Goal: Information Seeking & Learning: Compare options

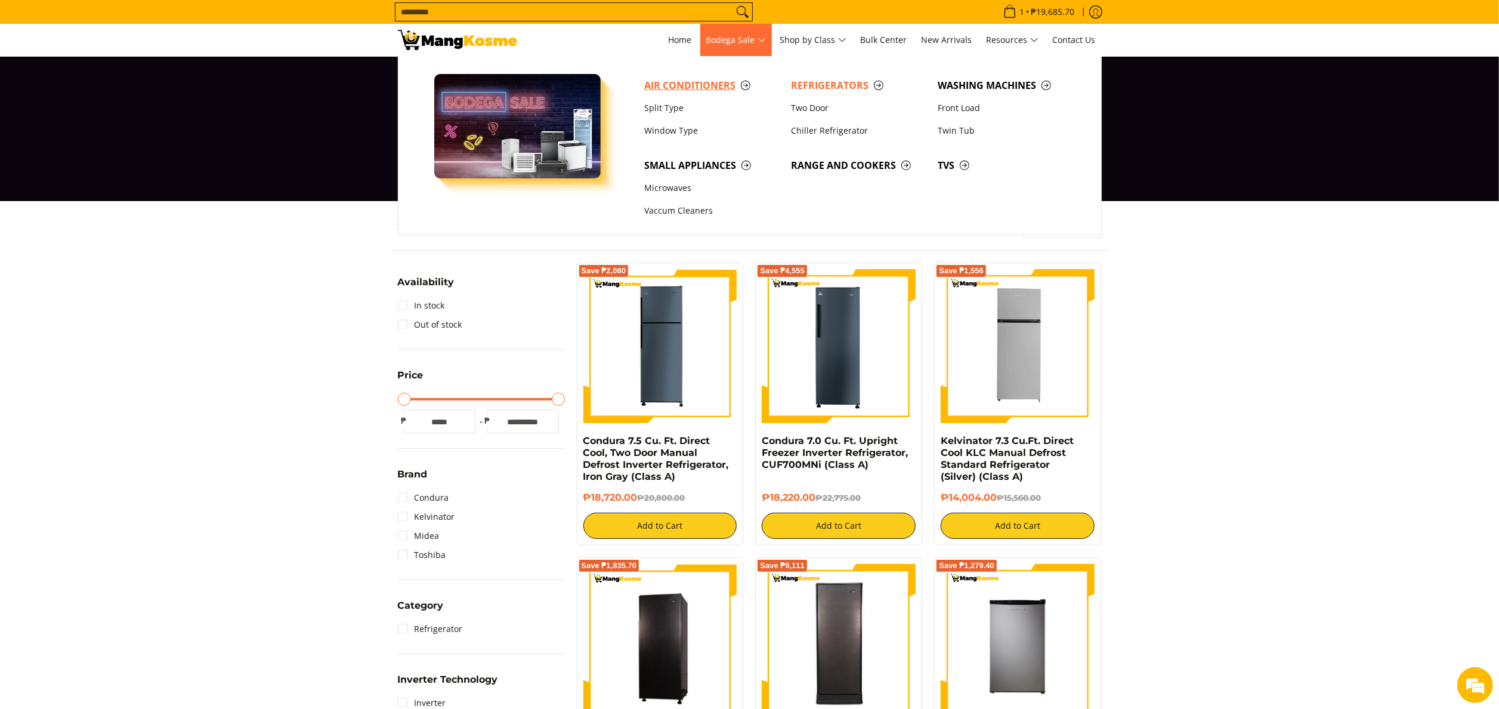
click at [686, 85] on span "Air Conditioners" at bounding box center [711, 85] width 135 height 15
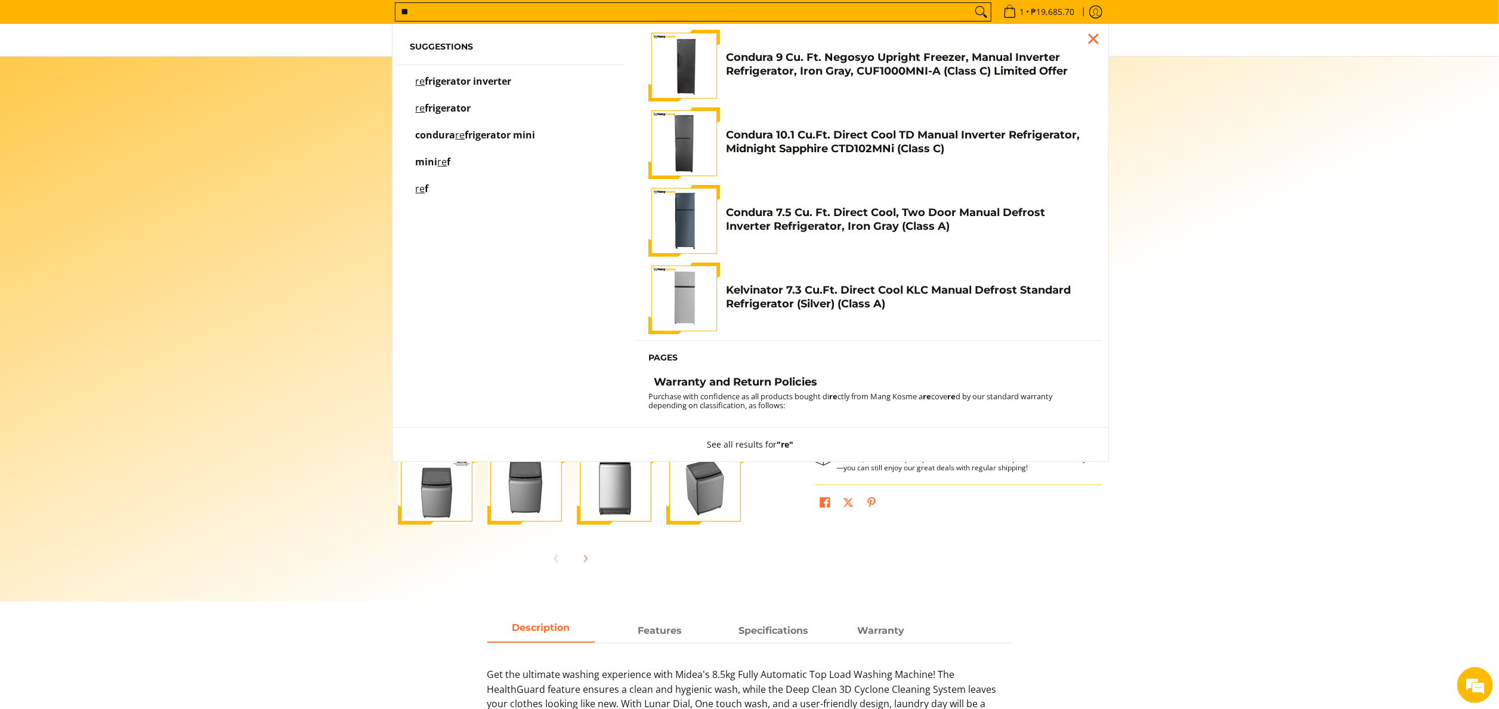
type input "**"
drag, startPoint x: 130, startPoint y: 50, endPoint x: 189, endPoint y: 57, distance: 59.5
click at [154, 51] on div "1 Log in Create an Account" at bounding box center [749, 40] width 1499 height 32
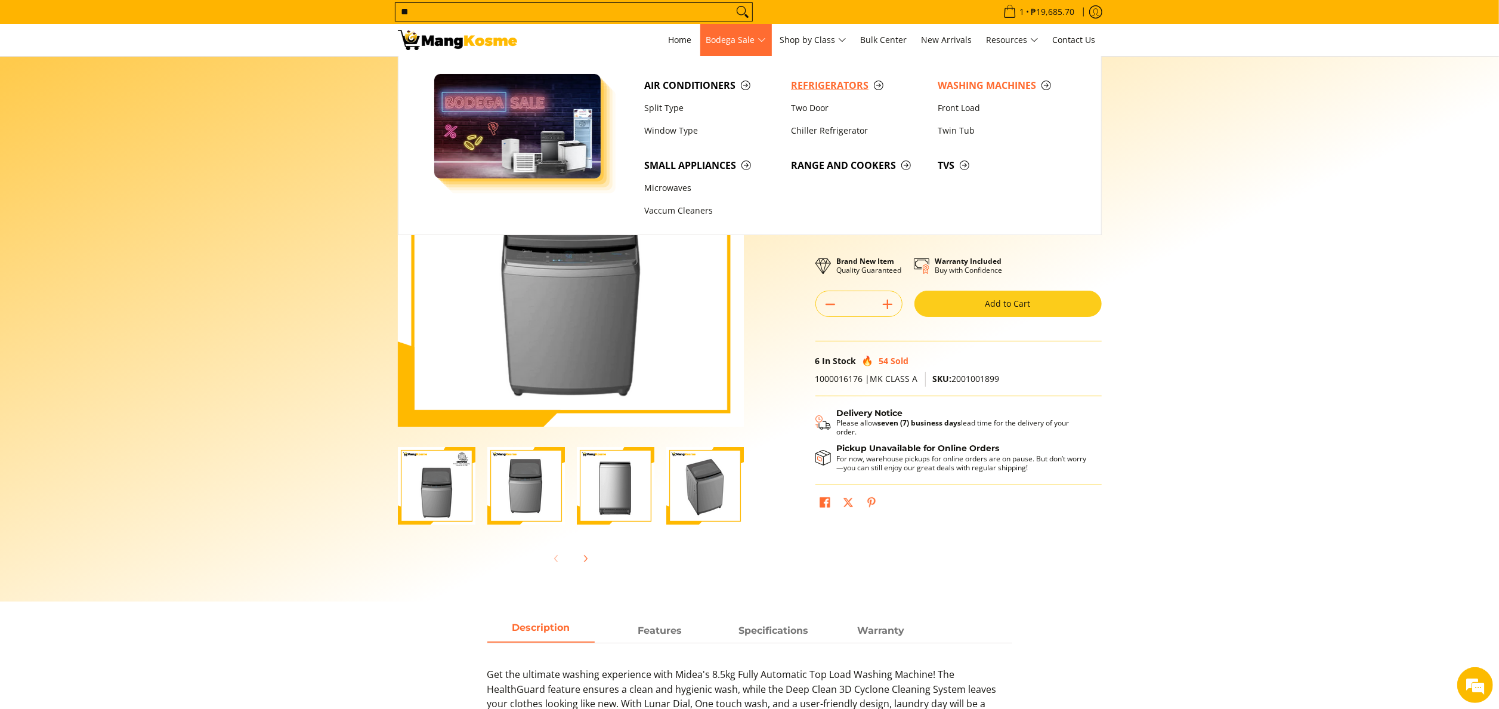
click at [801, 84] on span "Refrigerators" at bounding box center [858, 85] width 135 height 15
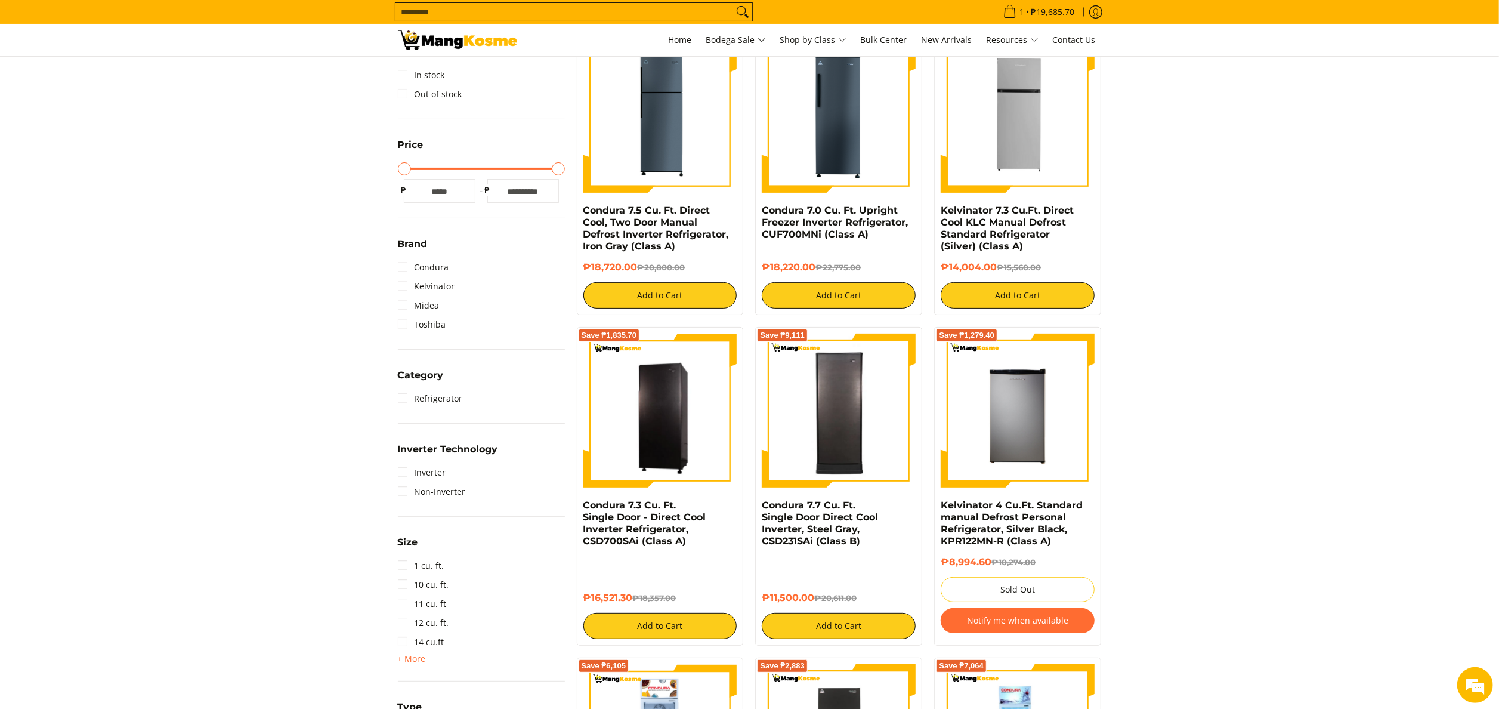
scroll to position [201, 0]
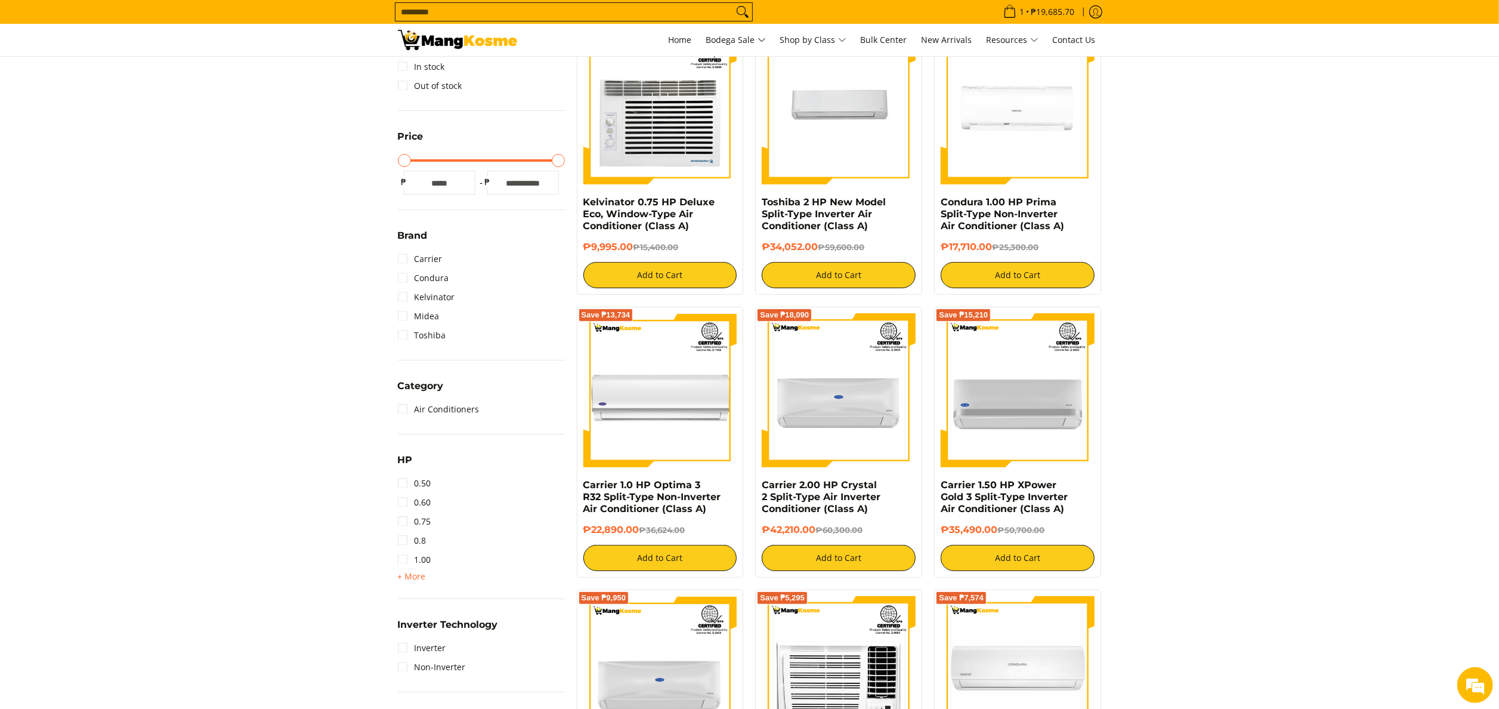
scroll to position [358, 0]
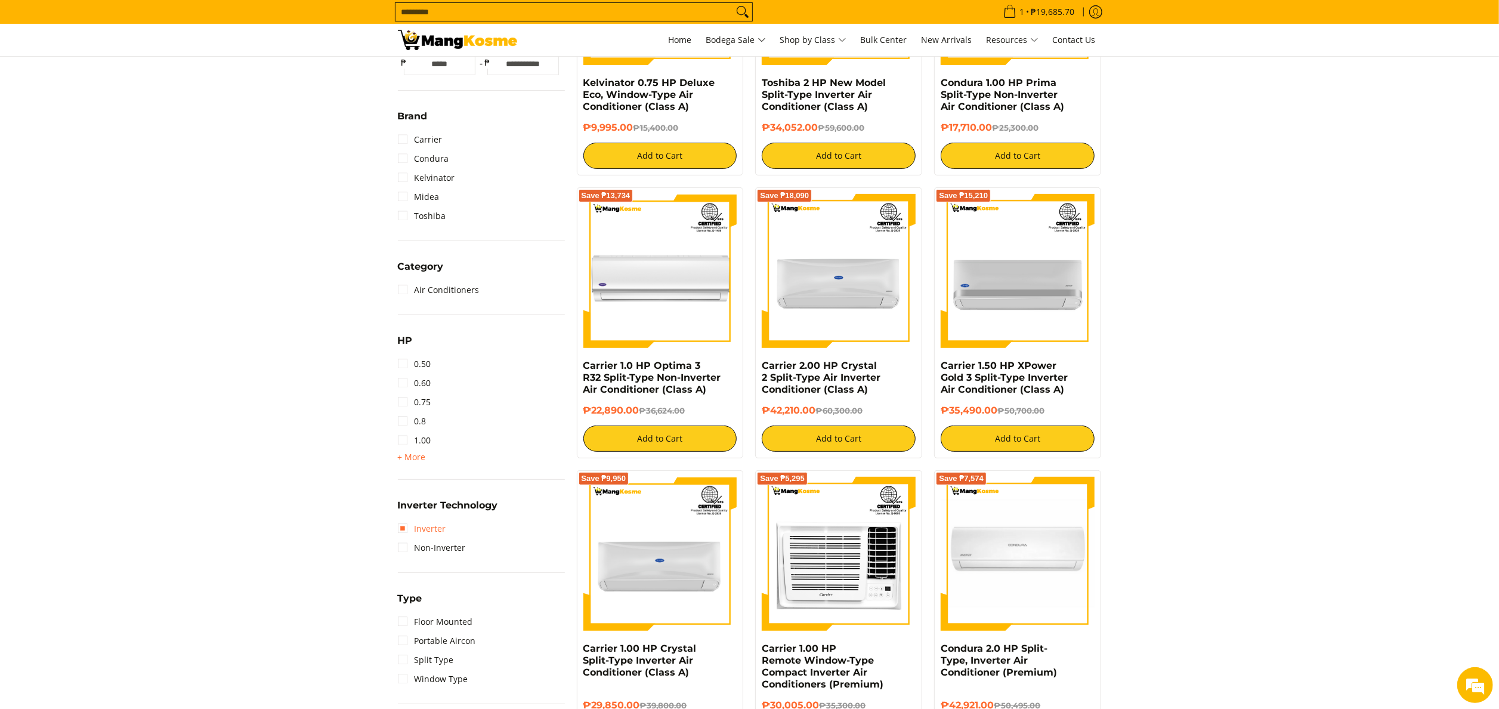
click at [409, 523] on link "Inverter" at bounding box center [422, 528] width 48 height 19
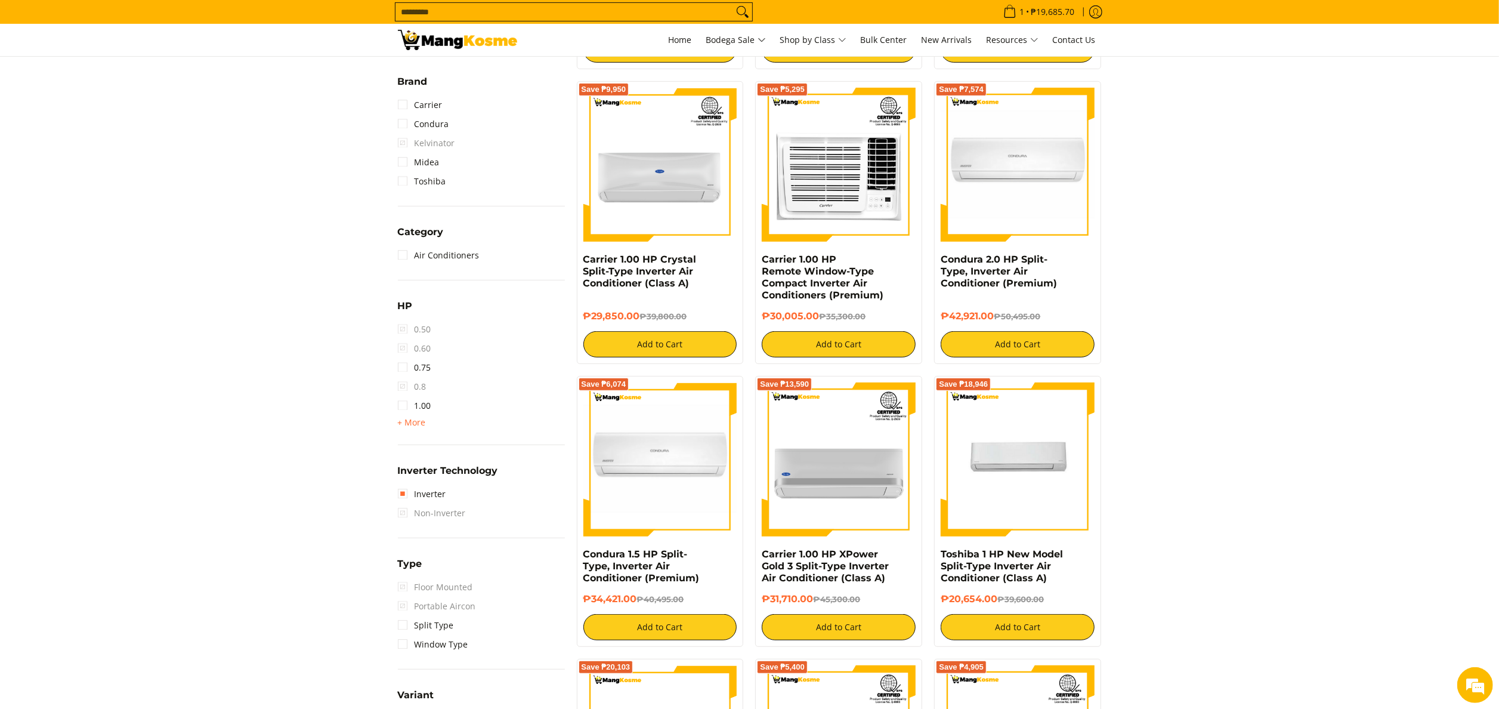
scroll to position [514, 0]
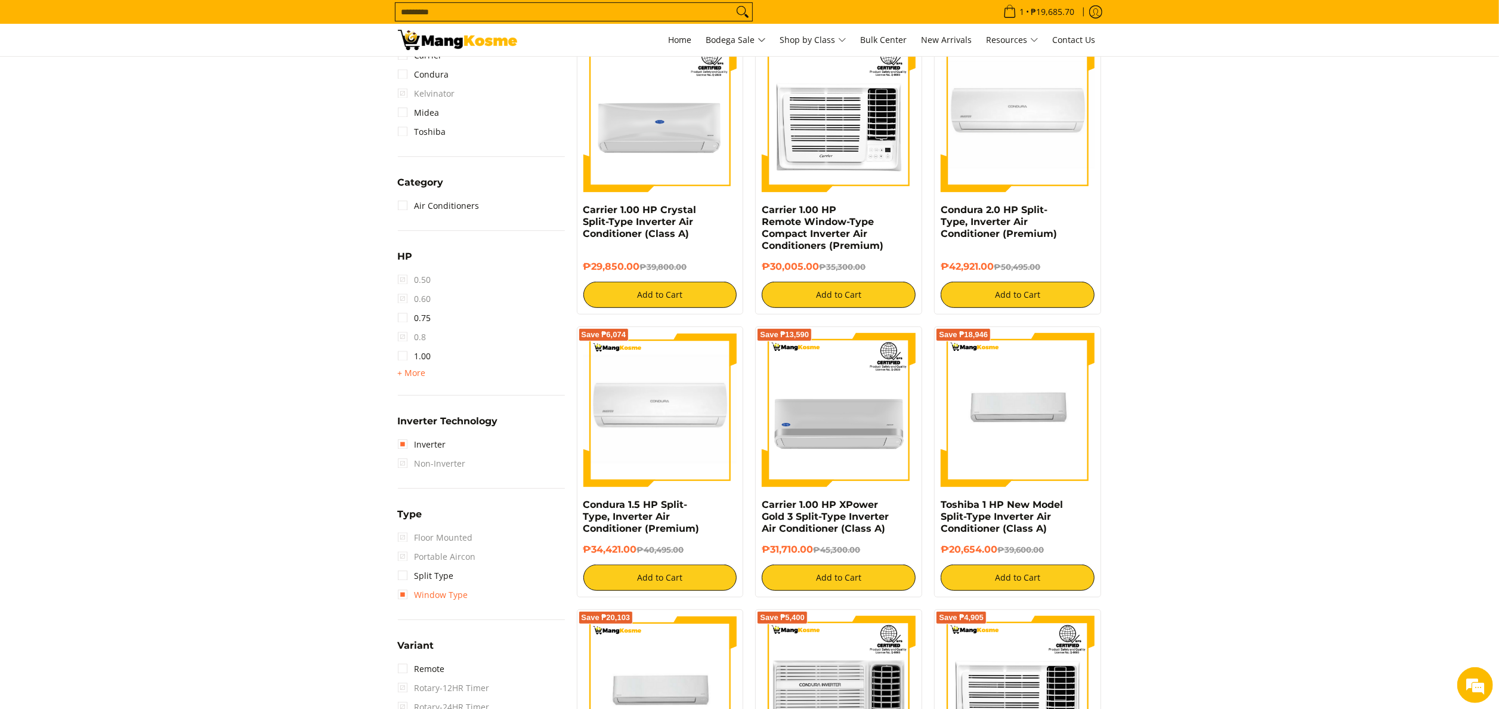
click at [458, 593] on link "Window Type" at bounding box center [433, 594] width 70 height 19
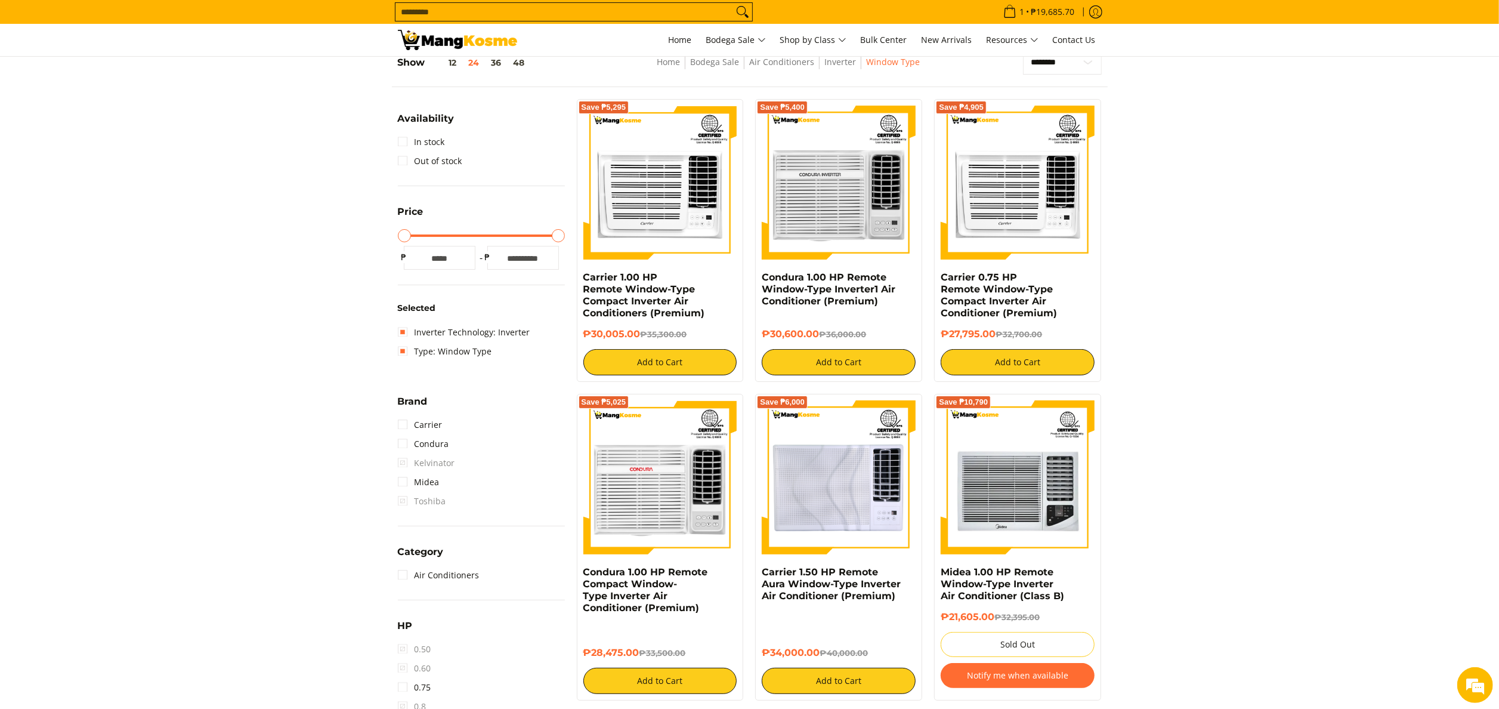
scroll to position [156, 0]
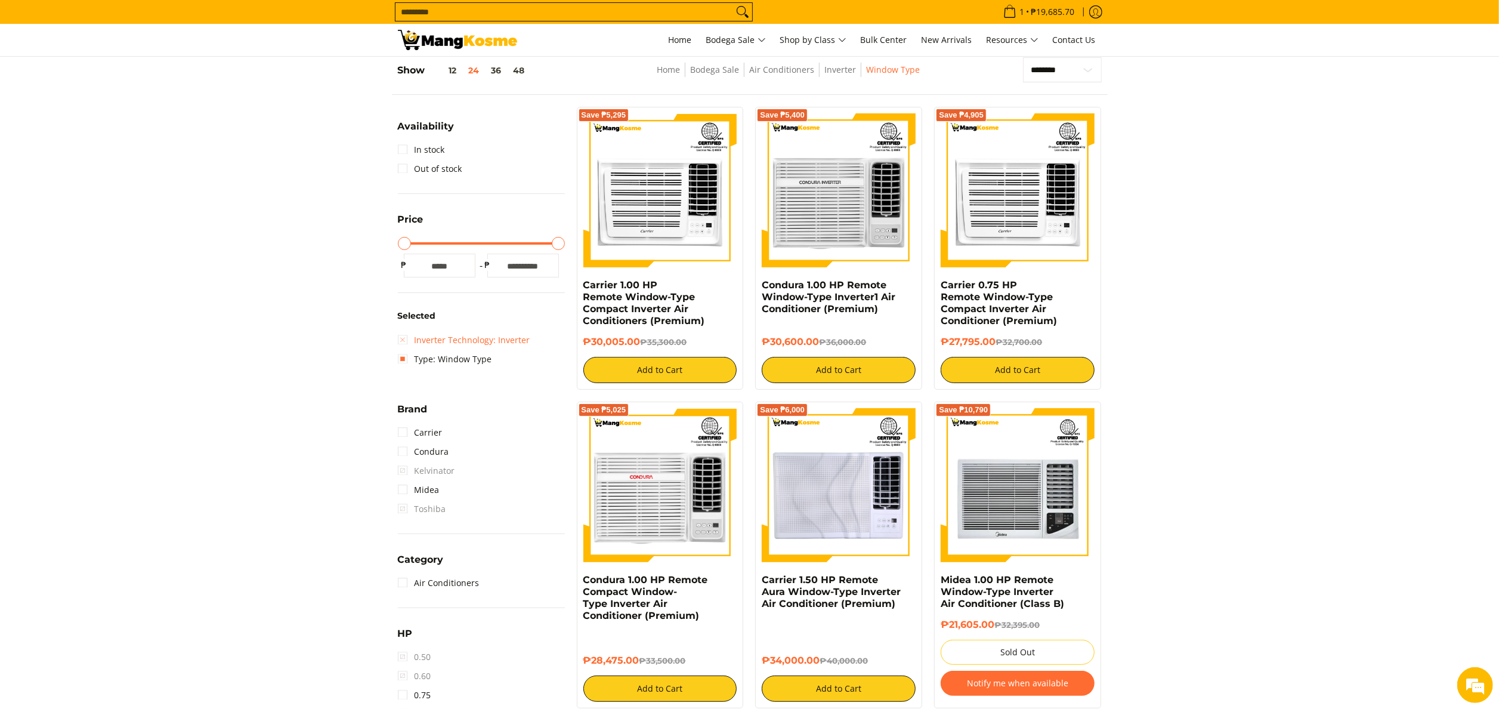
click at [462, 333] on link "Inverter Technology: Inverter" at bounding box center [464, 340] width 132 height 19
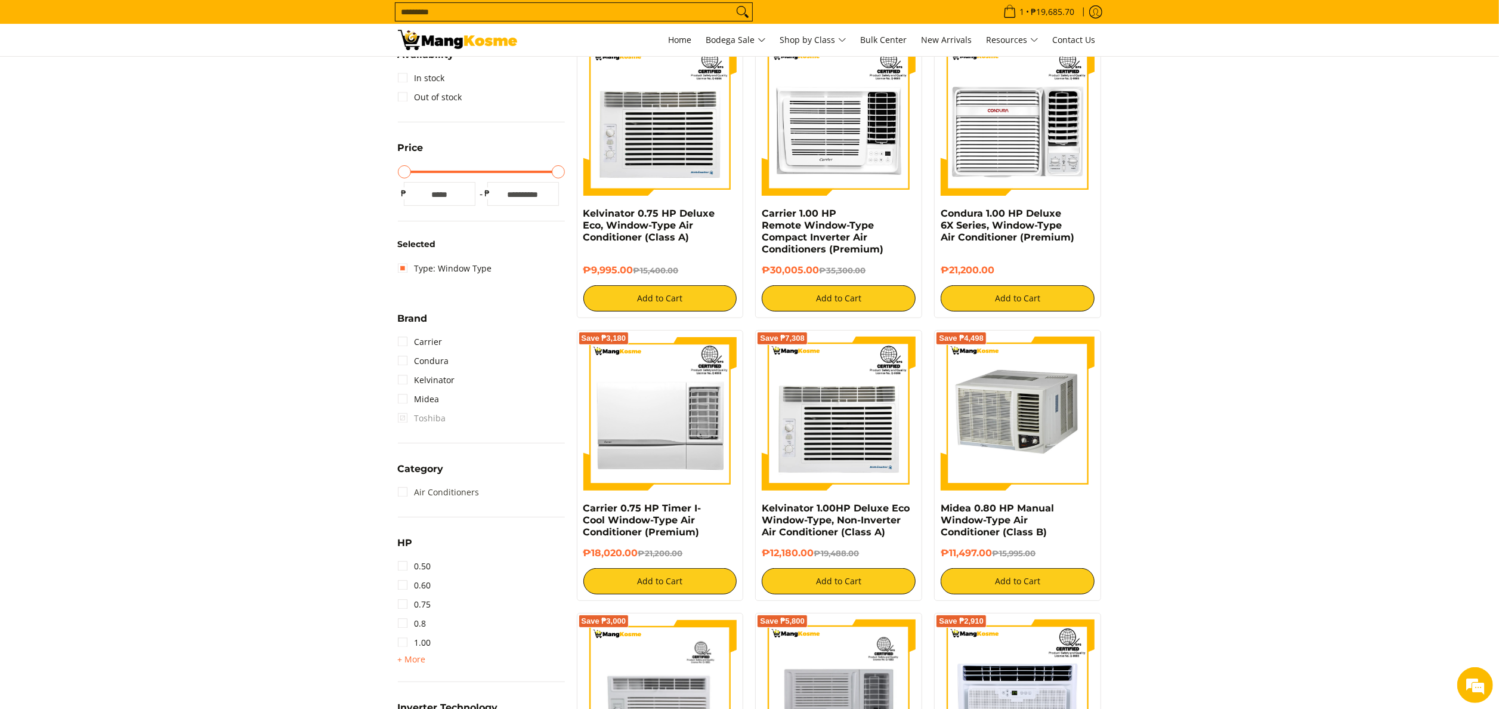
scroll to position [275, 0]
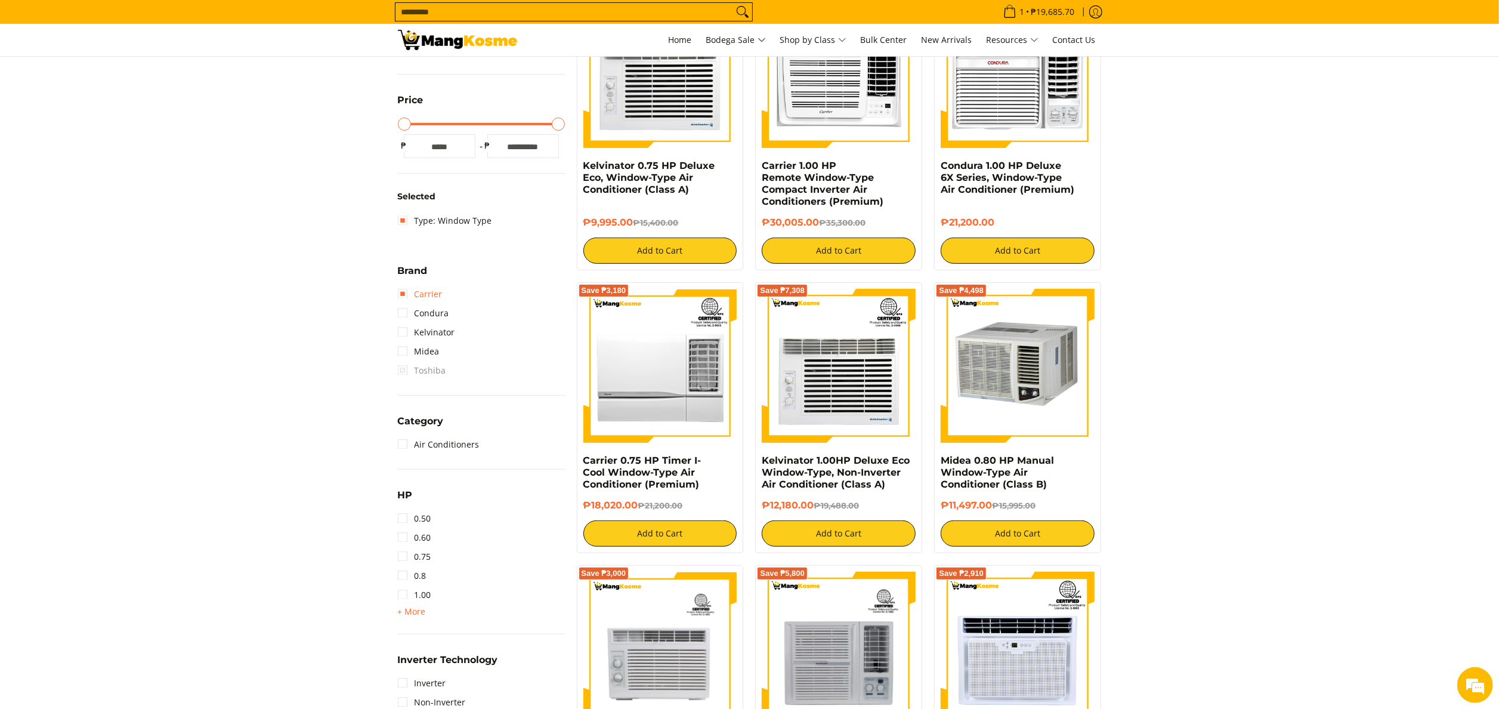
click at [419, 294] on link "Carrier" at bounding box center [420, 294] width 45 height 19
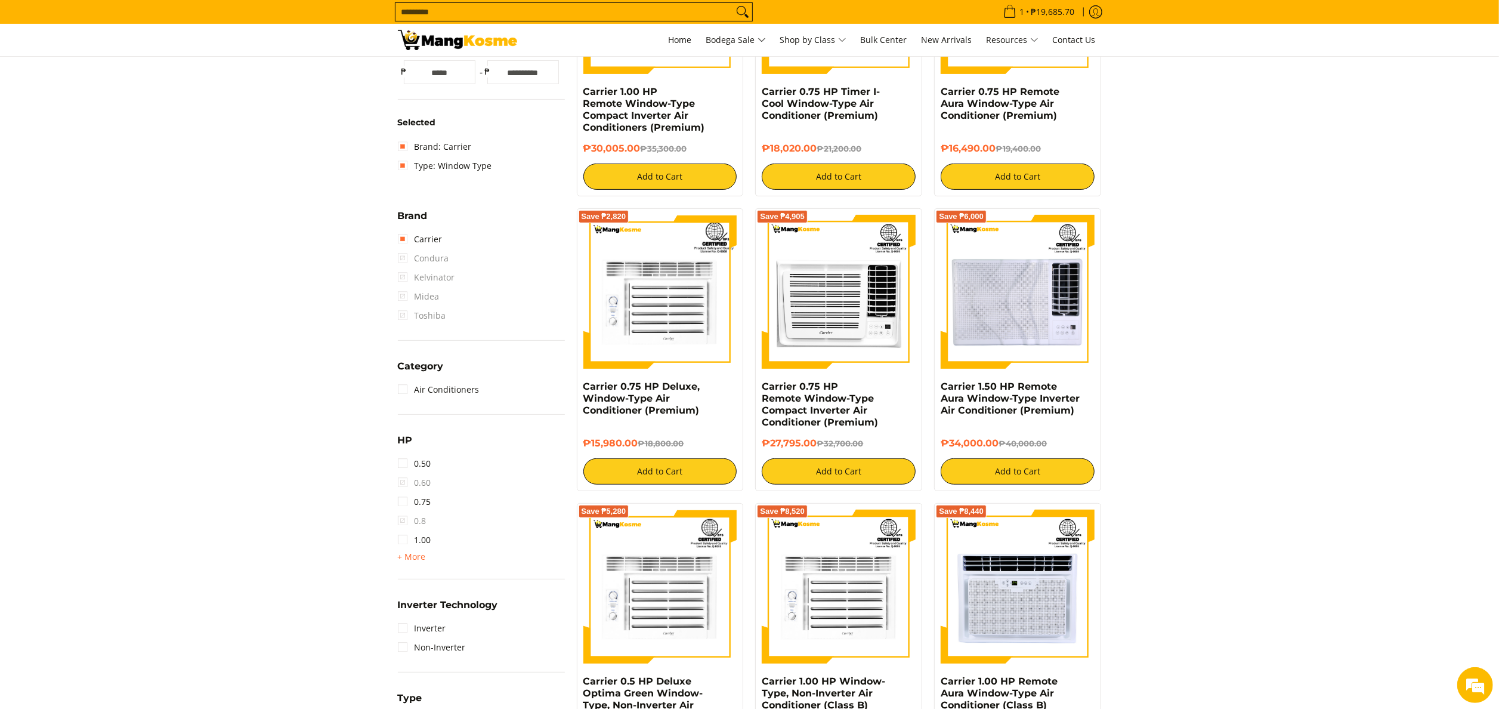
scroll to position [156, 0]
